Goal: Task Accomplishment & Management: Complete application form

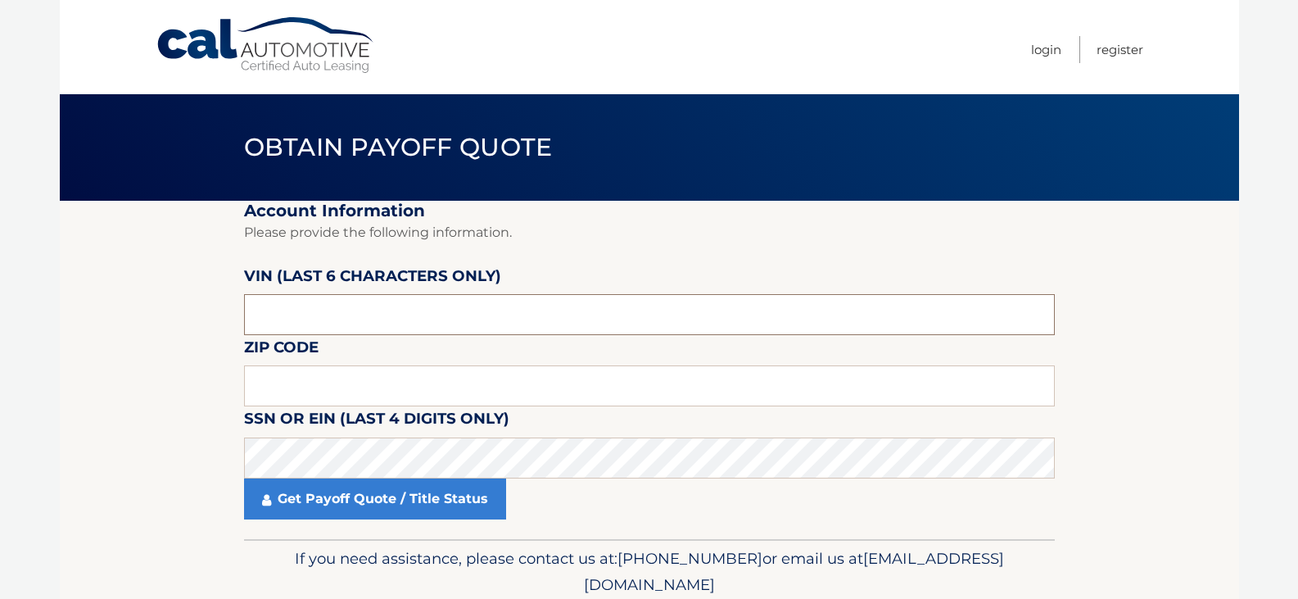
click at [303, 317] on input "text" at bounding box center [649, 314] width 811 height 41
click at [272, 391] on input "text" at bounding box center [649, 385] width 811 height 41
type input "11554"
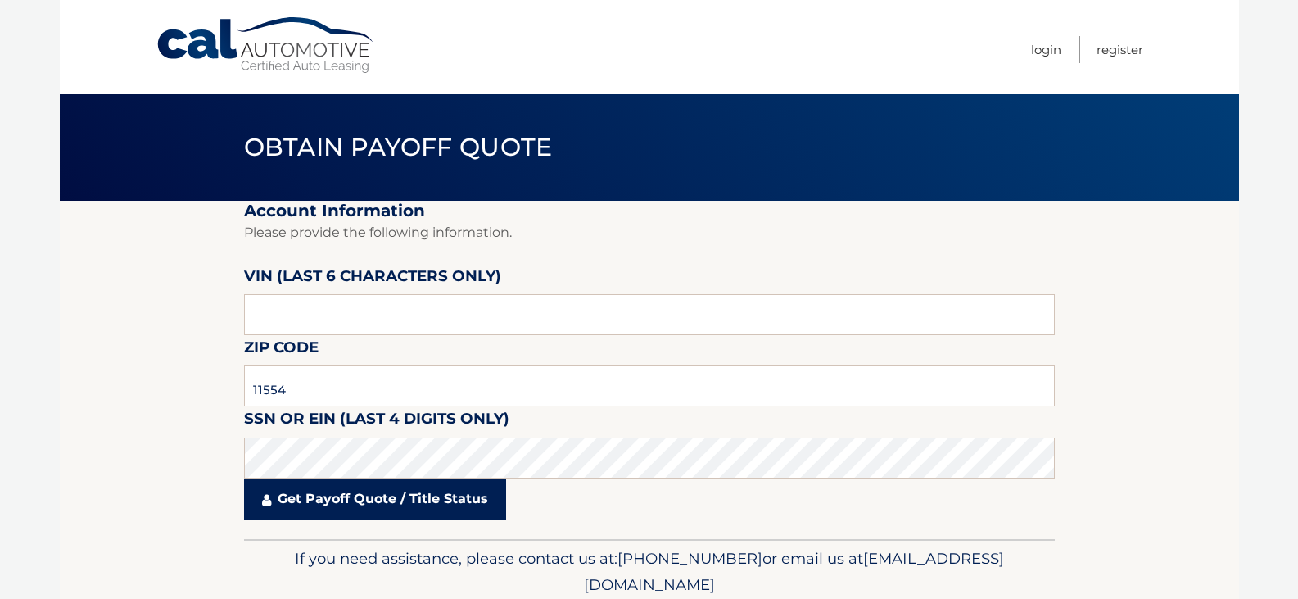
click at [350, 507] on link "Get Payoff Quote / Title Status" at bounding box center [375, 498] width 262 height 41
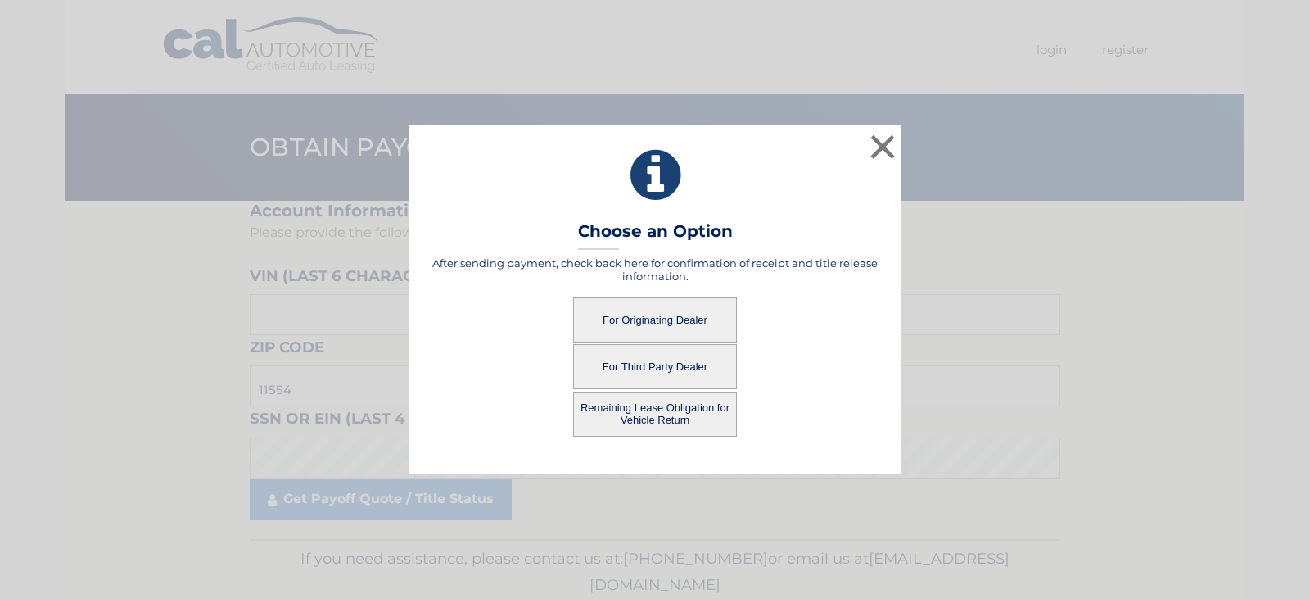
click at [662, 319] on button "For Originating Dealer" at bounding box center [655, 319] width 164 height 45
click at [662, 316] on button "For Originating Dealer" at bounding box center [655, 319] width 164 height 45
